Goal: Participate in discussion: Engage in conversation with other users on a specific topic

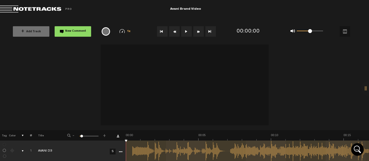
click at [185, 33] on button at bounding box center [186, 31] width 11 height 11
drag, startPoint x: 324, startPoint y: 141, endPoint x: 82, endPoint y: 153, distance: 242.3
click at [82, 153] on tr "1 AVANI D3 S Update Download Download original Export Audacity labels Export Au…" at bounding box center [184, 151] width 369 height 21
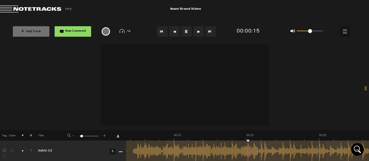
scroll to position [0, 97]
drag, startPoint x: 141, startPoint y: 143, endPoint x: 113, endPoint y: 141, distance: 28.1
click at [113, 141] on tr "1 AVANI D3 S Update Download Download original Export Audacity labels Export Au…" at bounding box center [184, 151] width 369 height 21
drag, startPoint x: 162, startPoint y: 141, endPoint x: 125, endPoint y: 141, distance: 36.5
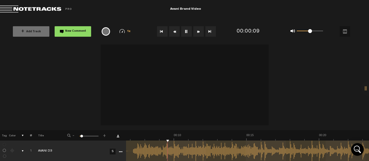
click at [125, 141] on div "+ New drawing Tag Color # Title - 1 100 5 + 1 AVANI D3 S Update Download Downlo…" at bounding box center [184, 98] width 369 height 107
click at [187, 30] on button at bounding box center [186, 31] width 11 height 11
drag, startPoint x: 309, startPoint y: 31, endPoint x: 294, endPoint y: 31, distance: 14.4
click at [294, 31] on div "0 1 0" at bounding box center [306, 31] width 43 height 7
click at [165, 30] on button "Go to beginning" at bounding box center [162, 31] width 11 height 11
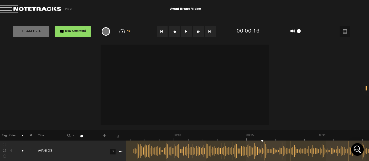
scroll to position [0, 0]
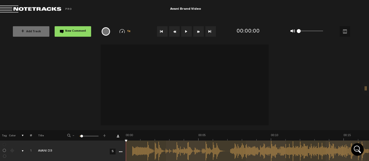
click at [185, 30] on button at bounding box center [186, 31] width 11 height 11
click at [79, 30] on span "New Comment" at bounding box center [75, 31] width 21 height 3
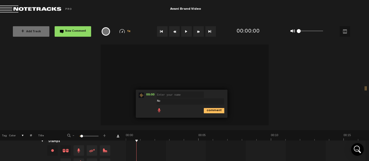
type textarea "N"
type textarea "AnaMarija"
click at [175, 92] on input "text" at bounding box center [180, 95] width 47 height 6
type input "AM"
drag, startPoint x: 173, startPoint y: 101, endPoint x: 135, endPoint y: 100, distance: 37.9
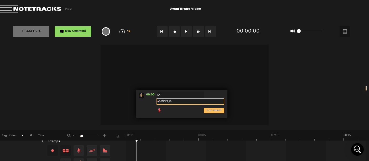
click at [135, 100] on div "+ New drawing Tag Color # Title - 1 100 5 + 1 AVANI D3 S Update Download Downlo…" at bounding box center [184, 34] width 369 height 137
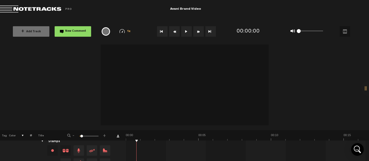
drag, startPoint x: 137, startPoint y: 140, endPoint x: 120, endPoint y: 137, distance: 17.6
click at [120, 139] on tr "Tag Color # Title - 1 100 5 +" at bounding box center [184, 135] width 369 height 11
click at [165, 30] on button "Go to beginning" at bounding box center [162, 31] width 11 height 11
click at [186, 32] on button at bounding box center [186, 31] width 11 height 11
click at [79, 32] on span "New Comment" at bounding box center [75, 31] width 21 height 3
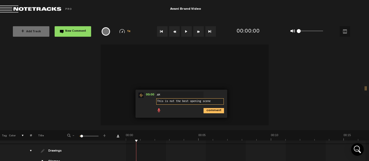
type textarea "This is not the best opening scene"
click at [208, 113] on icon "comment" at bounding box center [214, 110] width 20 height 5
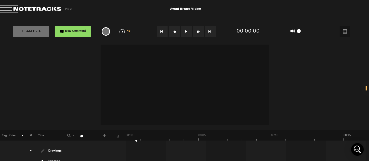
click at [186, 30] on button at bounding box center [186, 31] width 11 height 11
click at [81, 31] on span "New Comment" at bounding box center [75, 31] width 21 height 3
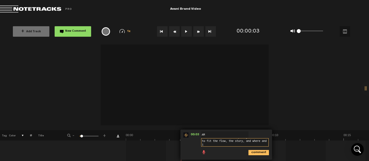
scroll to position [0, 0]
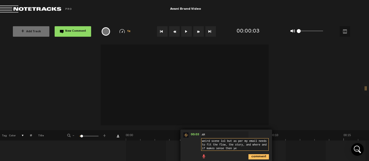
type textarea "weird scene lol but as per my email needs to fit the flow, the story, and where…"
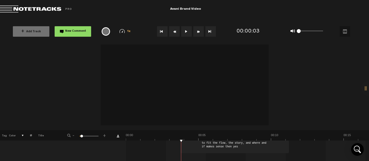
click at [188, 33] on button at bounding box center [186, 31] width 11 height 11
drag, startPoint x: 321, startPoint y: 140, endPoint x: 318, endPoint y: 139, distance: 3.0
click at [309, 141] on div "00:00 - NaN:NaN • : "This is not the best opening scene" AM This is not the bes…" at bounding box center [248, 129] width 242 height 84
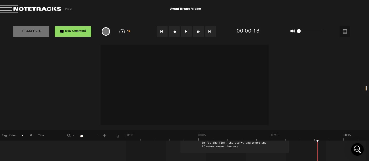
click at [311, 141] on div "00:00 - NaN:NaN • : "This is not the best opening scene" AM This is not the bes…" at bounding box center [248, 129] width 242 height 84
drag, startPoint x: 317, startPoint y: 142, endPoint x: 301, endPoint y: 141, distance: 15.8
click at [301, 141] on div "00:00 - NaN:NaN • : "This is not the best opening scene" AM This is not the bes…" at bounding box center [248, 129] width 242 height 84
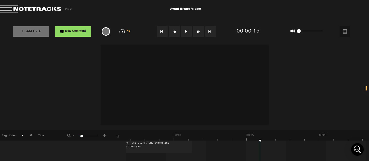
click at [79, 31] on span "New Comment" at bounding box center [75, 31] width 21 height 3
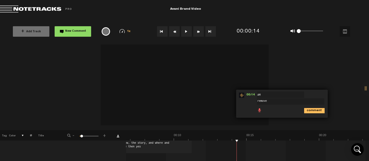
type textarea "remove"
click at [312, 113] on icon "comment" at bounding box center [314, 110] width 20 height 5
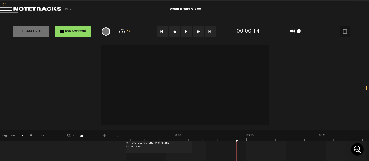
click at [72, 31] on span "New Comment" at bounding box center [75, 31] width 21 height 3
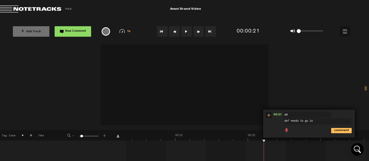
type textarea "def needs to go lol"
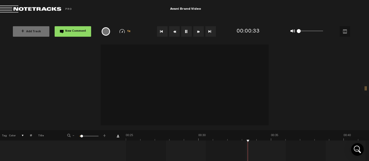
scroll to position [0, 363]
click at [239, 141] on img at bounding box center [371, 136] width 1216 height 7
click at [229, 140] on img at bounding box center [371, 136] width 1216 height 7
click at [83, 28] on button "New Comment" at bounding box center [73, 31] width 37 height 11
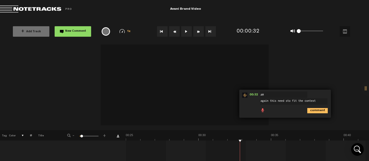
type textarea "again this need sto fit the context"
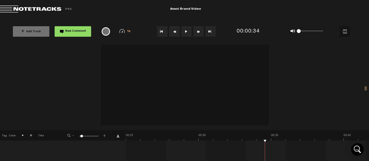
click at [258, 141] on td "1 AVANI D3 S AVANI D3 by [PERSON_NAME] 1 collaborators 00:00 - NaN:NaN • : "Thi…" at bounding box center [247, 127] width 243 height 88
click at [252, 140] on img at bounding box center [371, 136] width 1216 height 7
click at [72, 34] on button "New Comment" at bounding box center [73, 31] width 37 height 11
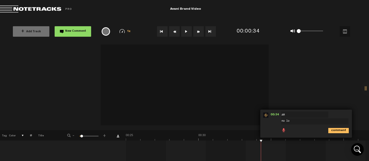
type textarea "no lol"
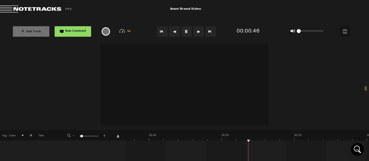
scroll to position [0, 558]
click at [76, 35] on button "New Comment" at bounding box center [73, 31] width 37 height 11
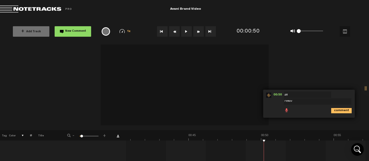
type textarea "remove"
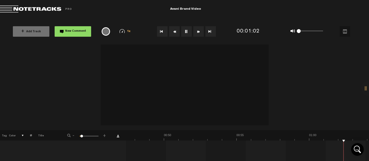
scroll to position [0, 785]
click at [319, 142] on td "1 AVANI D3 S AVANI D3 by [PERSON_NAME] 1 collaborators 00:00 - NaN:NaN • : "Thi…" at bounding box center [247, 127] width 243 height 88
